Goal: Task Accomplishment & Management: Manage account settings

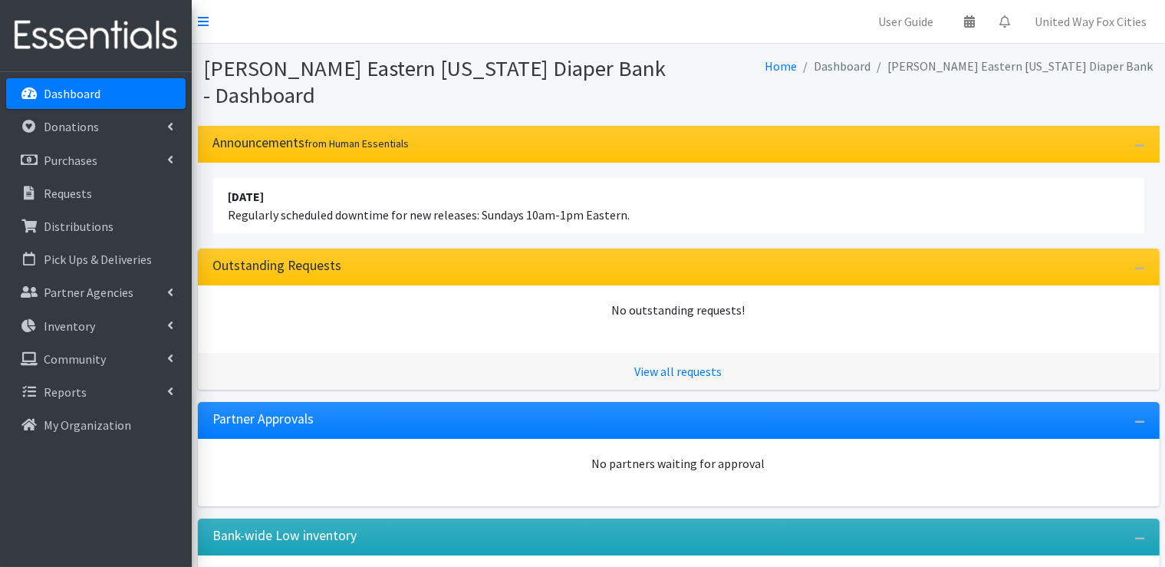
click at [81, 97] on p "Dashboard" at bounding box center [72, 93] width 57 height 15
click at [1135, 25] on link "United Way Fox Cities" at bounding box center [1091, 21] width 137 height 31
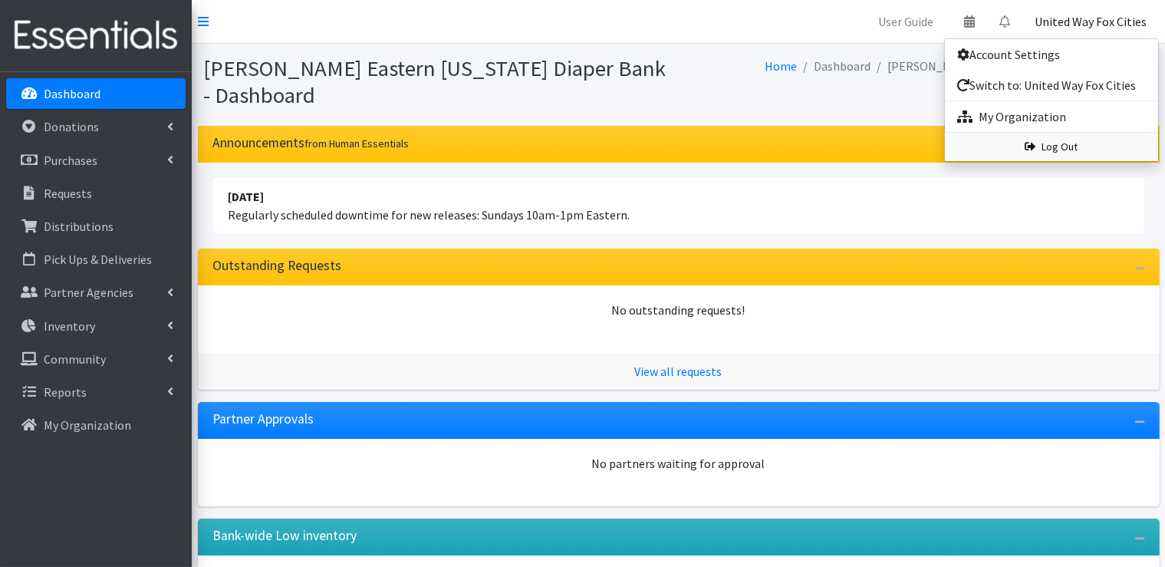
click at [1069, 148] on link "Log Out" at bounding box center [1051, 147] width 213 height 28
